Goal: Navigation & Orientation: Find specific page/section

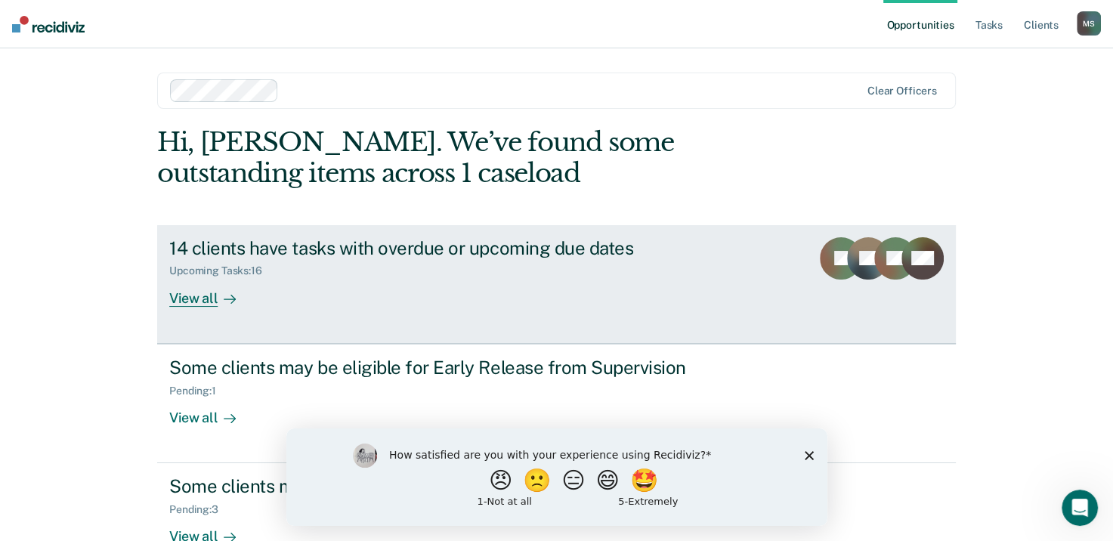
scroll to position [40, 0]
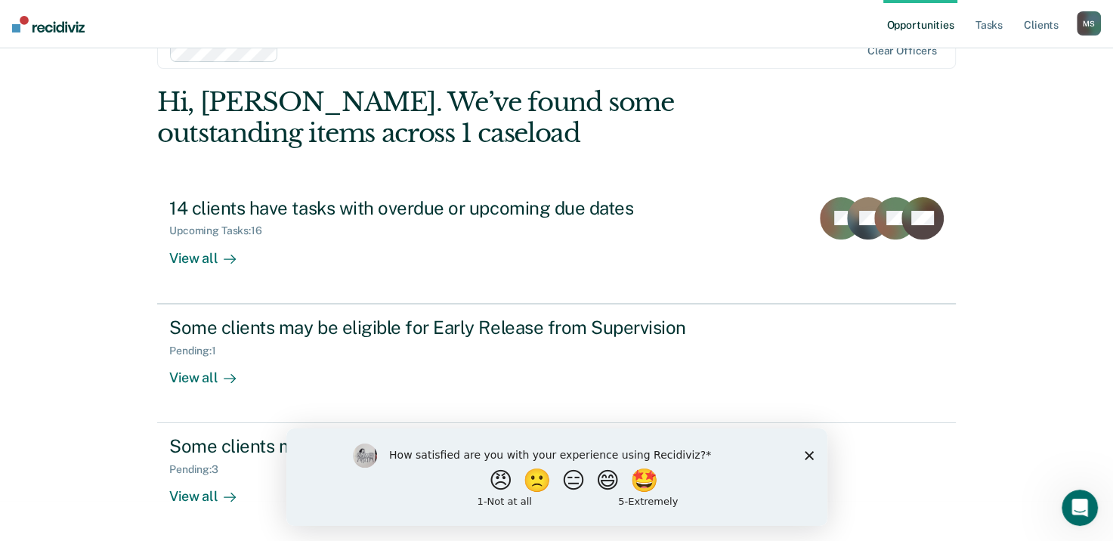
click at [806, 456] on icon "Close survey" at bounding box center [808, 454] width 9 height 9
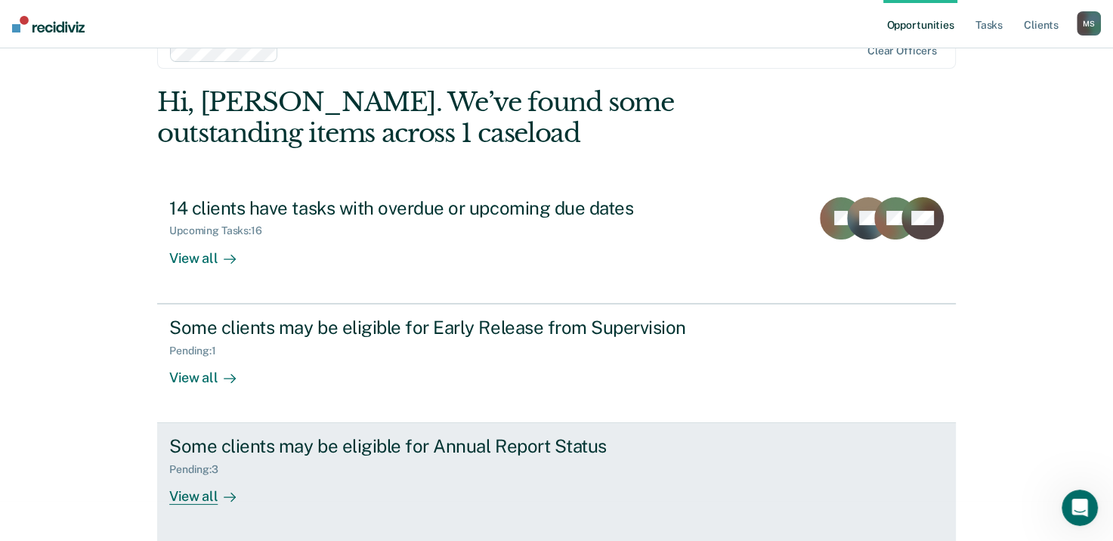
click at [200, 499] on div "View all" at bounding box center [211, 490] width 85 height 29
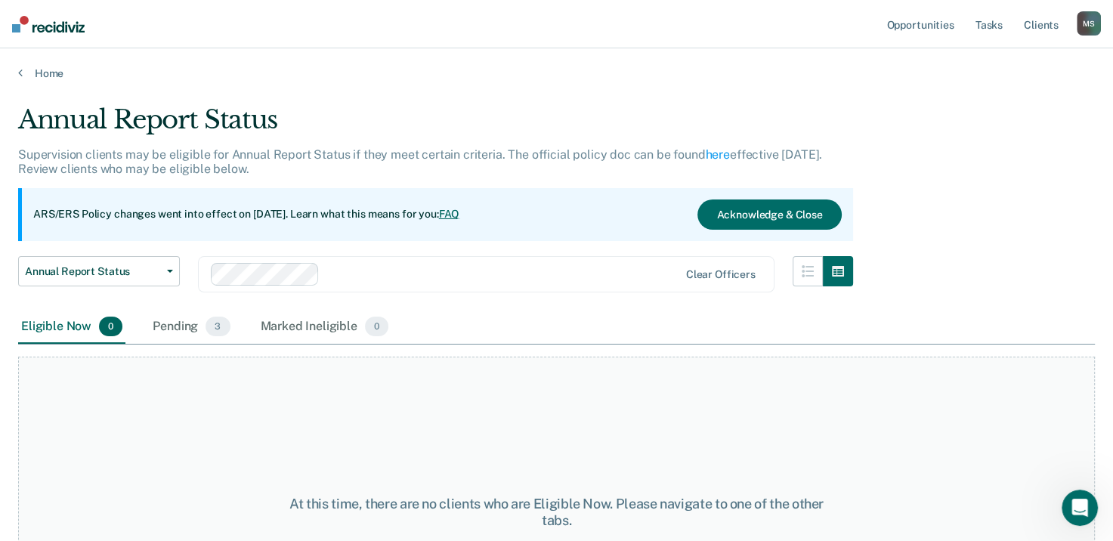
scroll to position [40, 0]
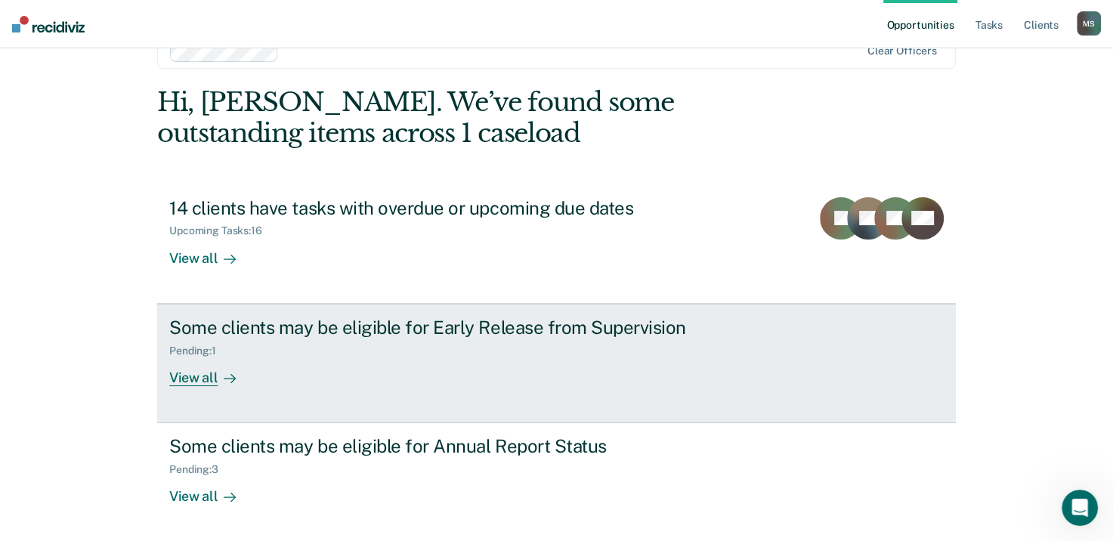
click at [193, 375] on div "View all" at bounding box center [211, 371] width 85 height 29
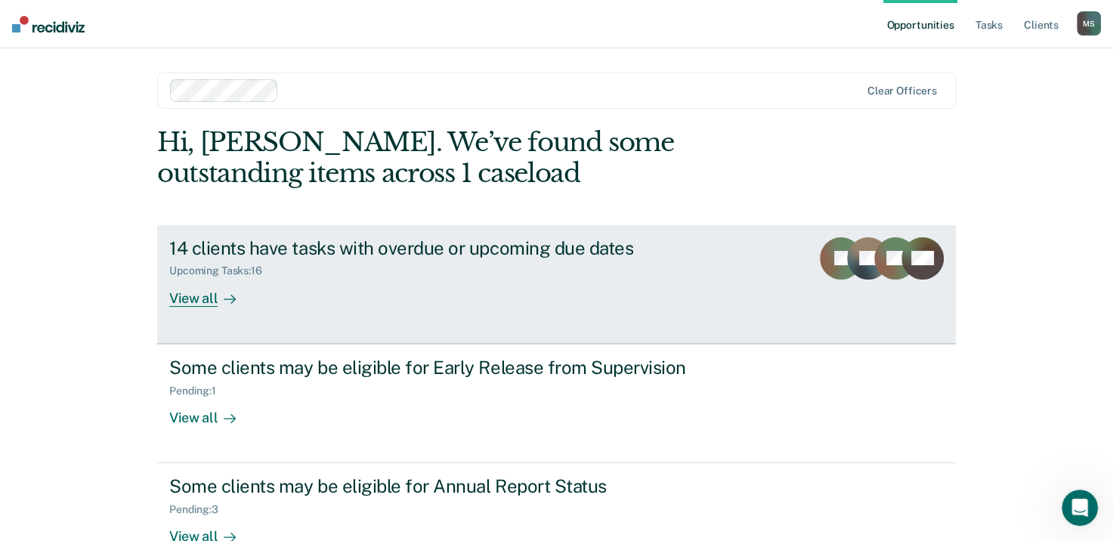
click at [195, 291] on div "View all" at bounding box center [211, 291] width 85 height 29
